Goal: Task Accomplishment & Management: Manage account settings

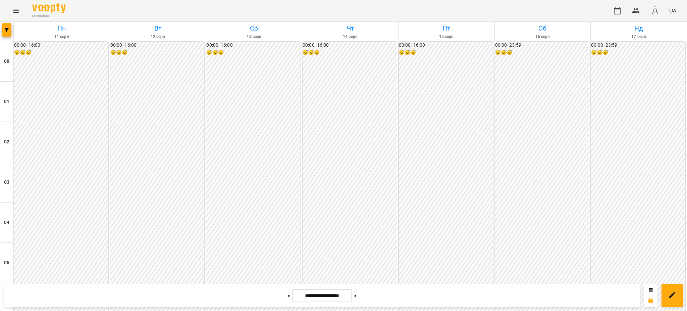
scroll to position [626, 0]
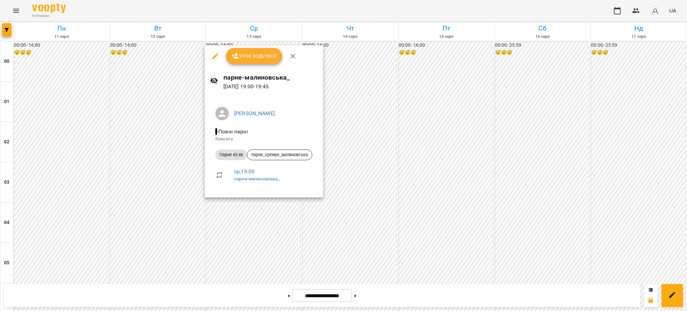
click at [215, 57] on icon "button" at bounding box center [215, 56] width 8 height 8
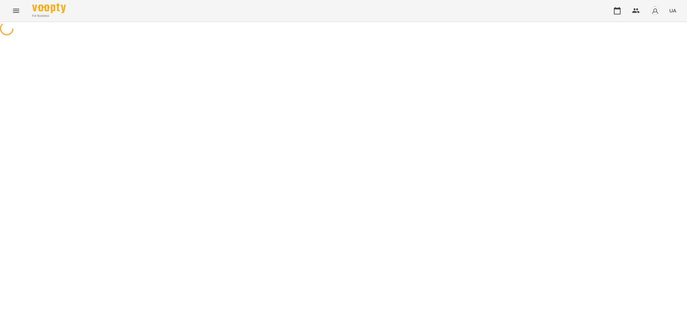
select select "**********"
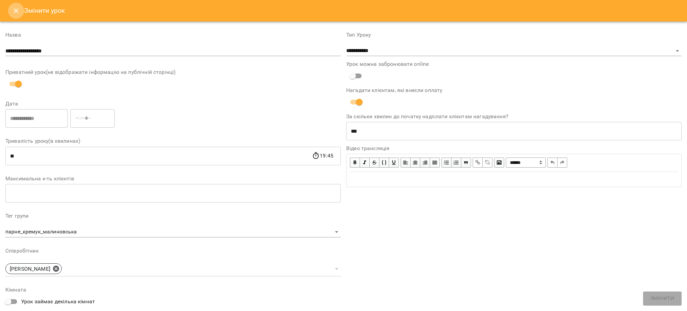
click at [13, 10] on icon "Close" at bounding box center [16, 11] width 8 height 8
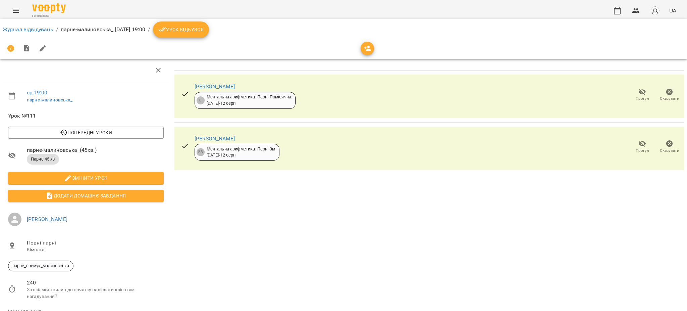
click at [665, 91] on icon "button" at bounding box center [669, 92] width 8 height 8
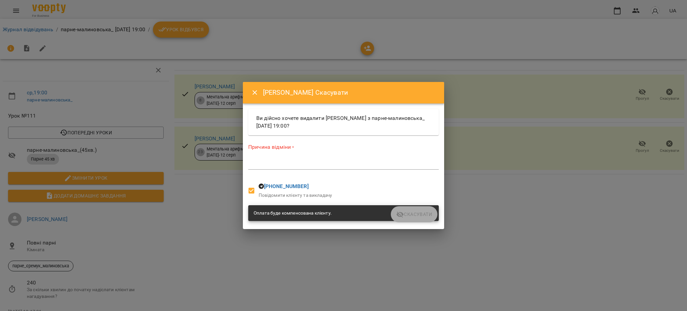
click at [368, 157] on div "Причина відміни * *" at bounding box center [343, 157] width 190 height 29
click at [373, 162] on textarea at bounding box center [343, 164] width 190 height 6
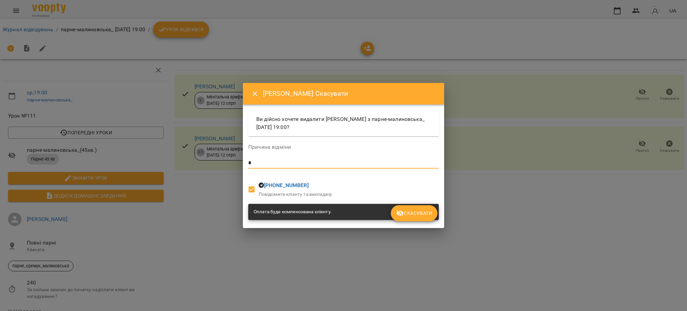
click at [410, 213] on span "Скасувати" at bounding box center [414, 213] width 36 height 8
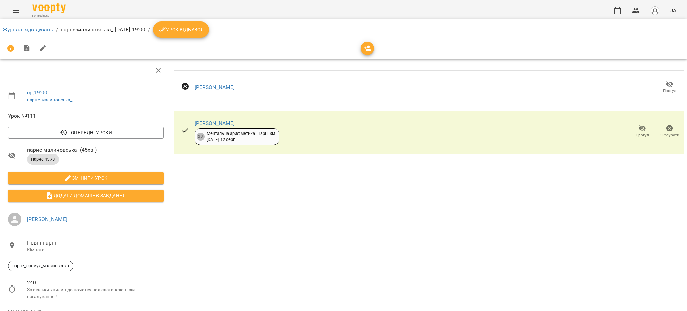
click at [666, 129] on icon "button" at bounding box center [669, 128] width 7 height 7
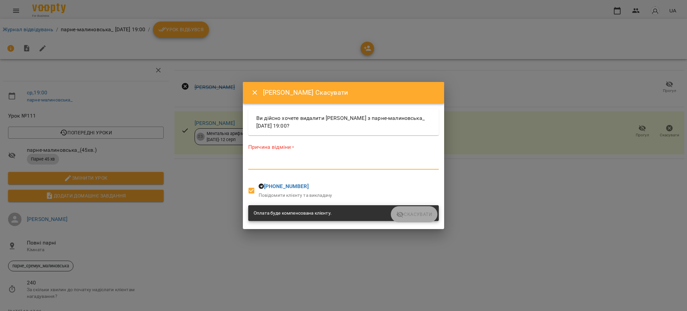
click at [387, 164] on textarea at bounding box center [343, 164] width 190 height 6
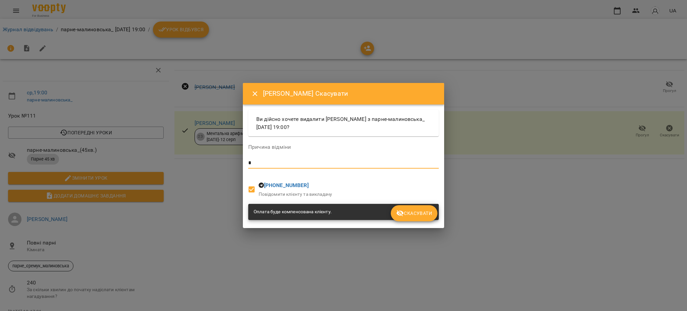
click at [421, 211] on span "Скасувати" at bounding box center [414, 213] width 36 height 8
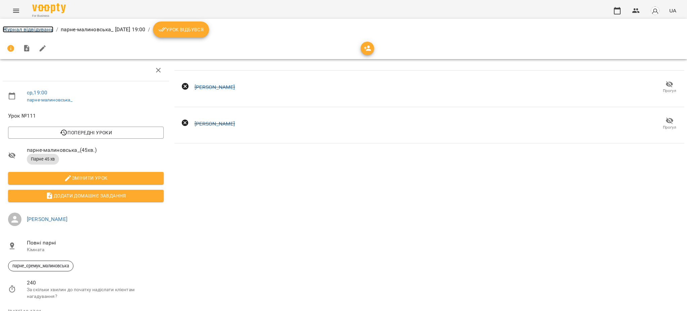
click at [17, 27] on link "Журнал відвідувань" at bounding box center [28, 29] width 51 height 6
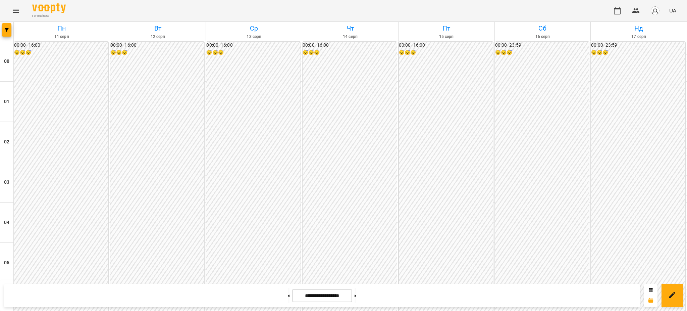
scroll to position [715, 0]
